Goal: Task Accomplishment & Management: Manage account settings

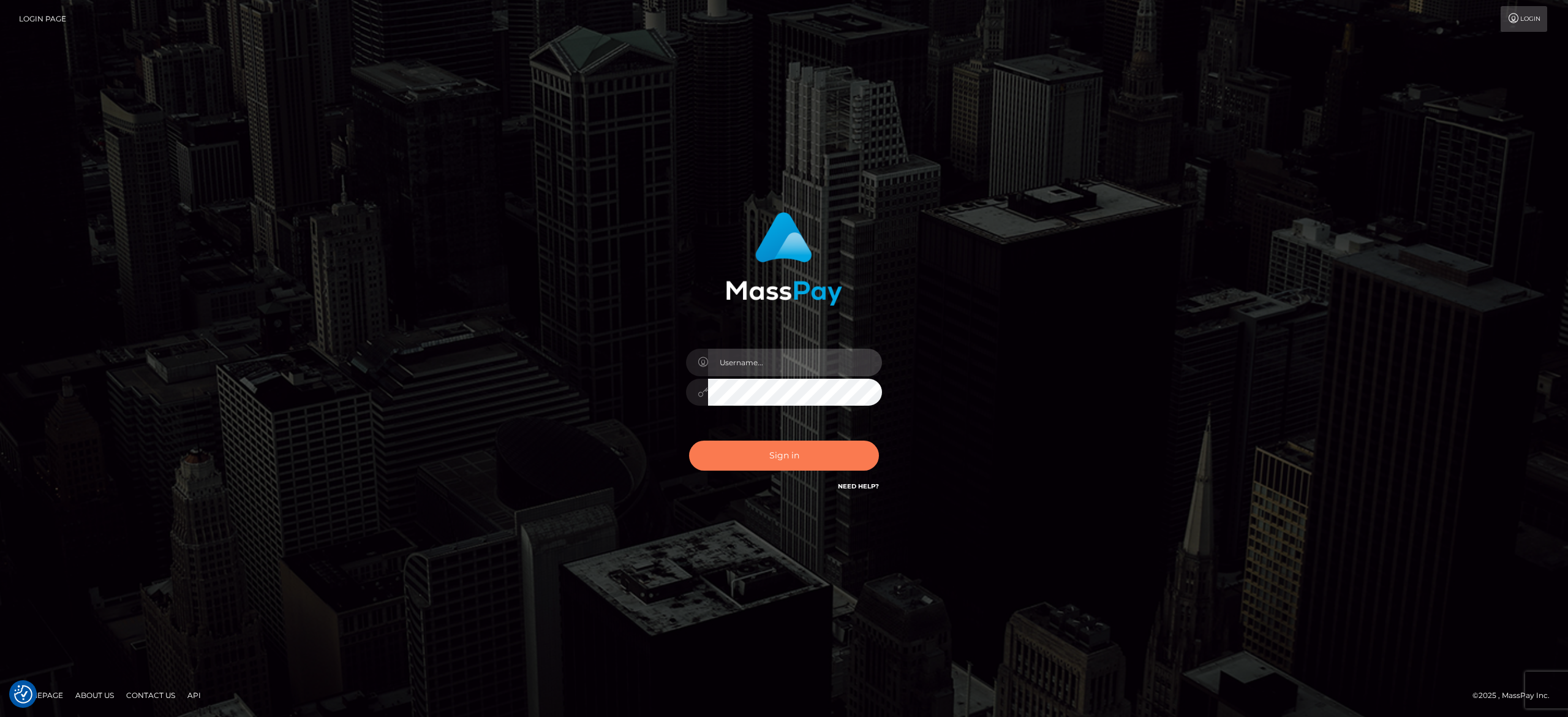
type input "[PERSON_NAME].[PERSON_NAME]"
click at [746, 453] on button "Sign in" at bounding box center [784, 455] width 190 height 30
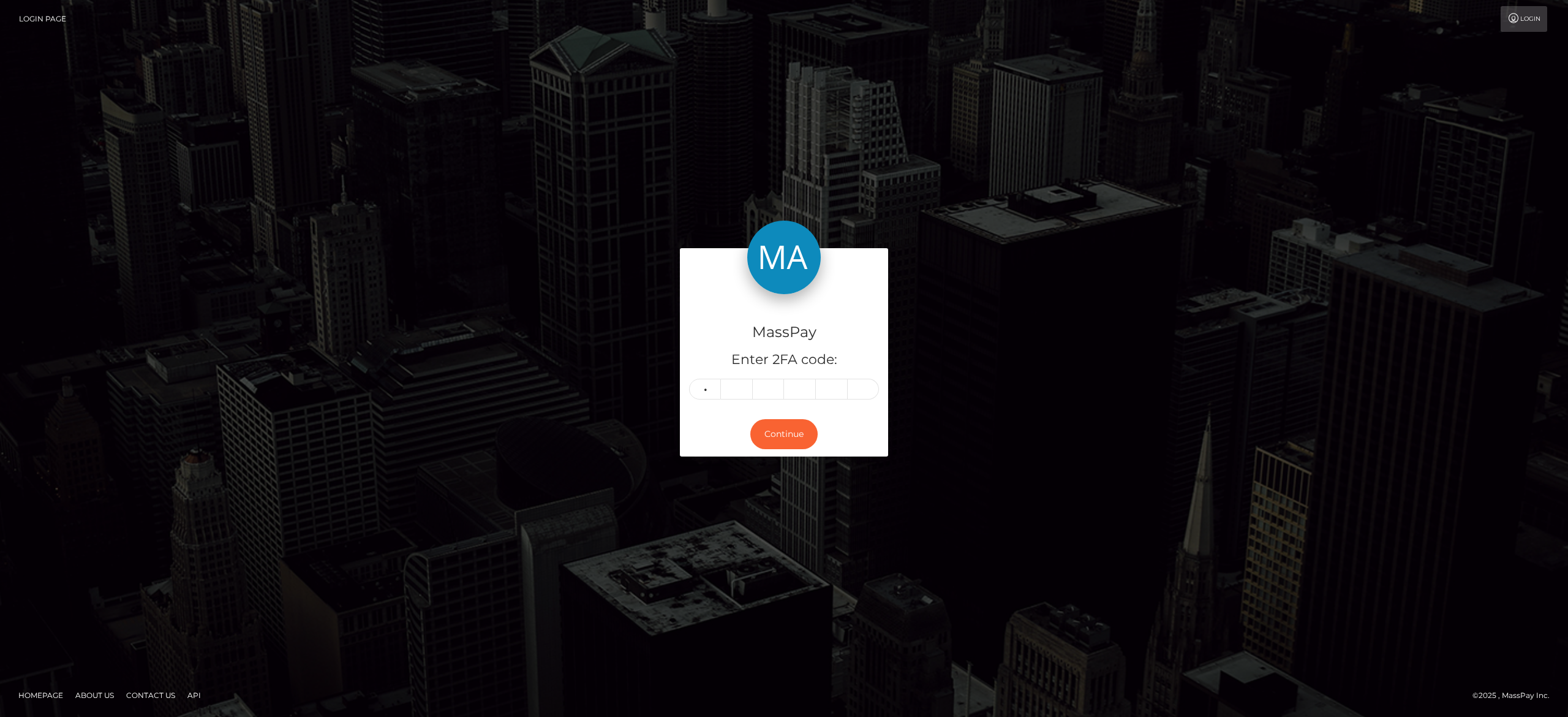
type input "6"
type input "9"
type input "4"
type input "9"
type input "0"
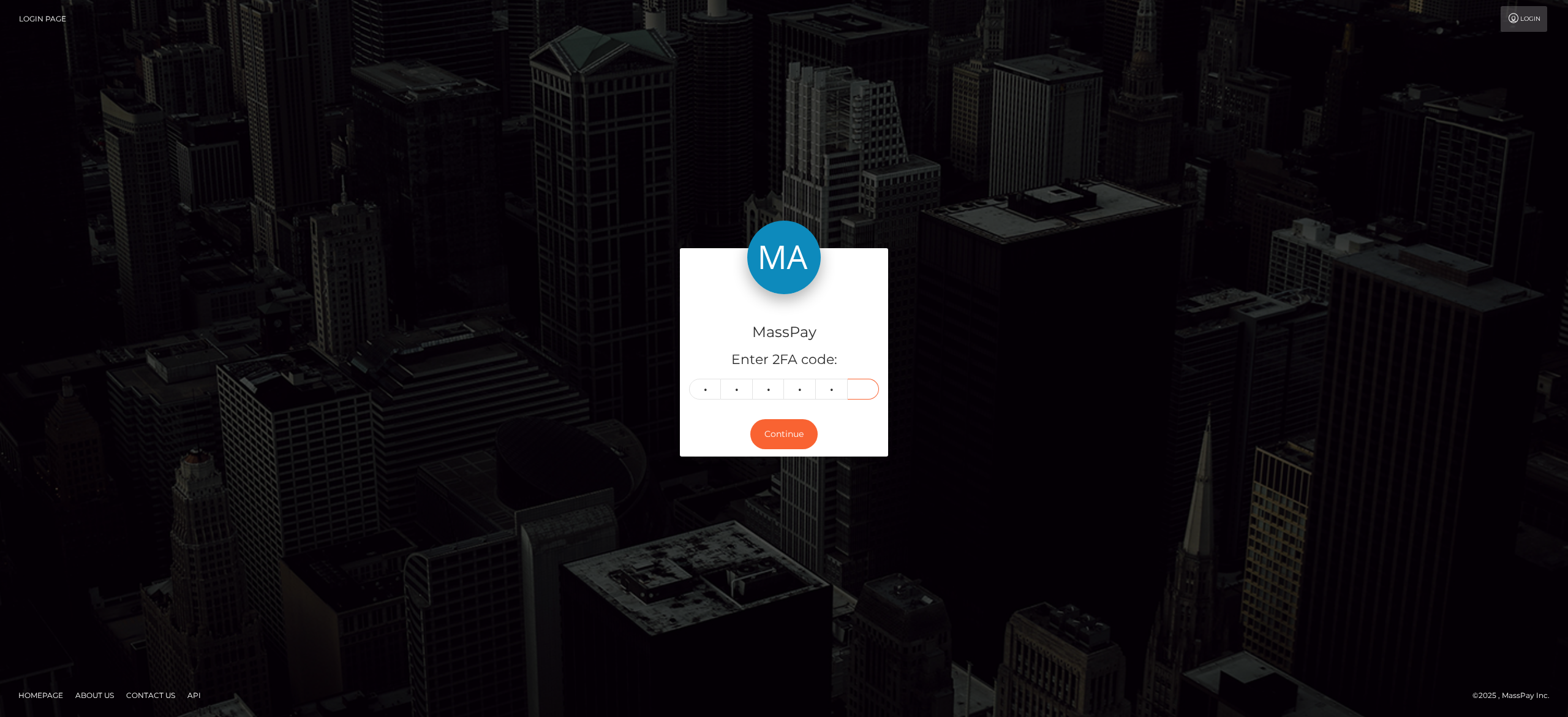
type input "9"
